Goal: Task Accomplishment & Management: Complete application form

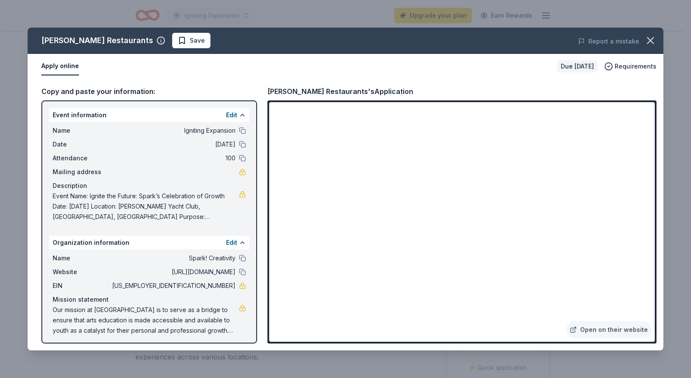
scroll to position [75, 0]
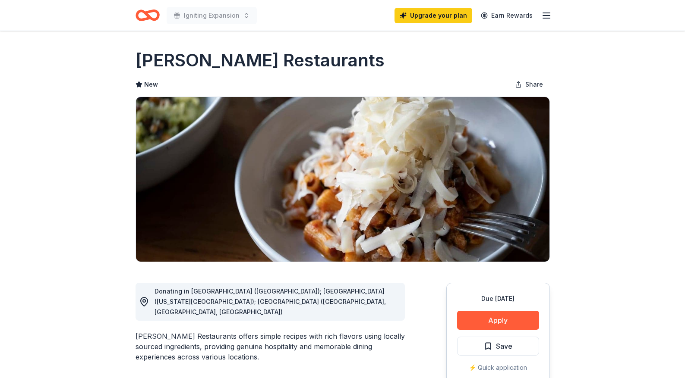
scroll to position [75, 0]
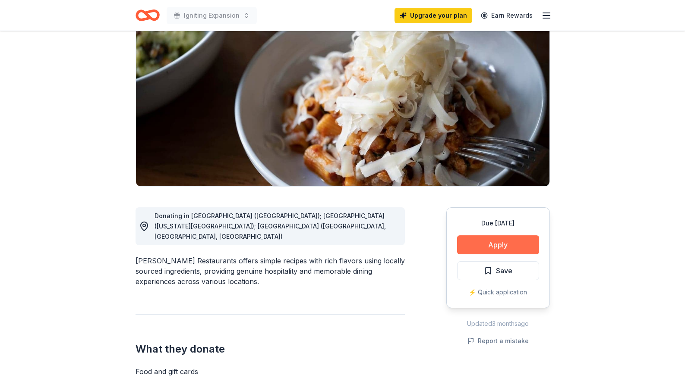
click at [497, 245] on button "Apply" at bounding box center [498, 245] width 82 height 19
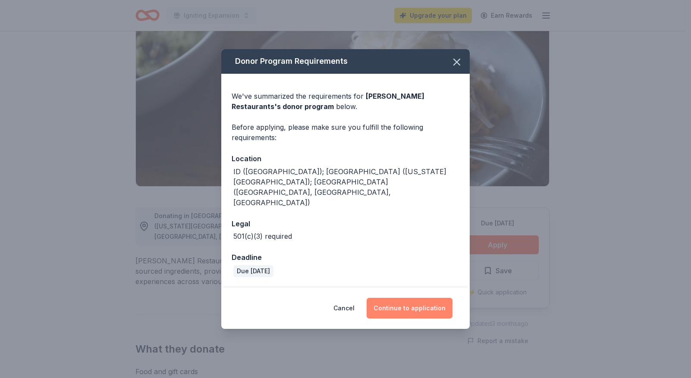
click at [417, 298] on button "Continue to application" at bounding box center [410, 308] width 86 height 21
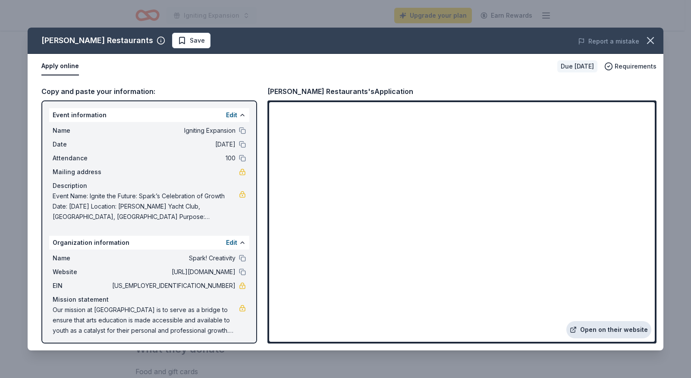
click at [589, 332] on link "Open on their website" at bounding box center [608, 329] width 85 height 17
click at [651, 38] on icon "button" at bounding box center [651, 41] width 12 height 12
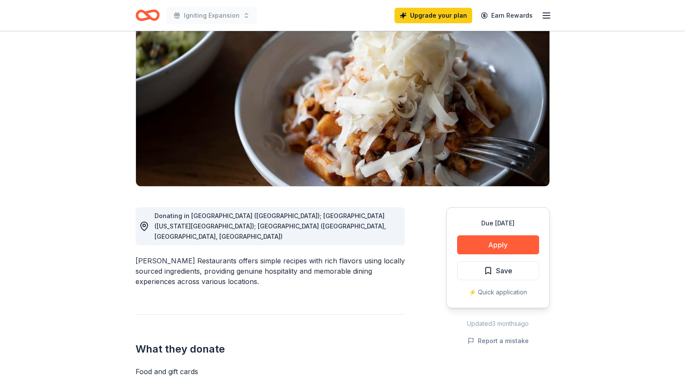
scroll to position [0, 0]
